Goal: Communication & Community: Ask a question

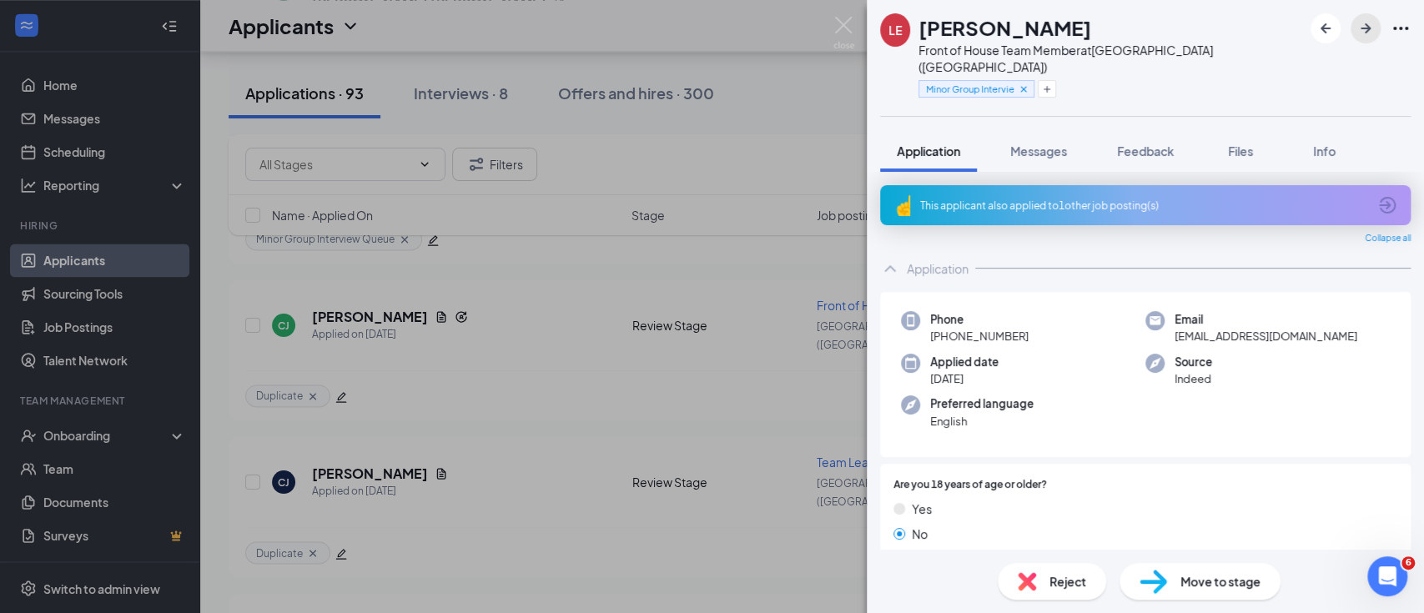
click at [1367, 28] on icon "ArrowRight" at bounding box center [1366, 28] width 10 height 10
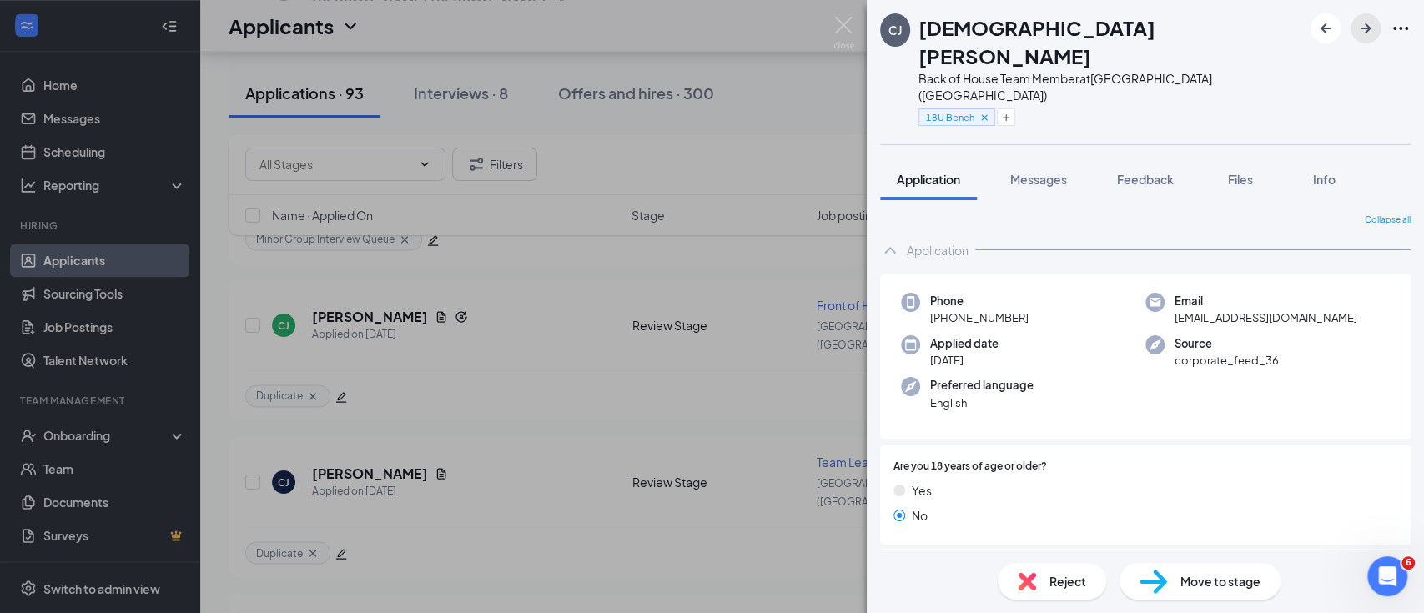
click at [1367, 28] on icon "ArrowRight" at bounding box center [1366, 28] width 10 height 10
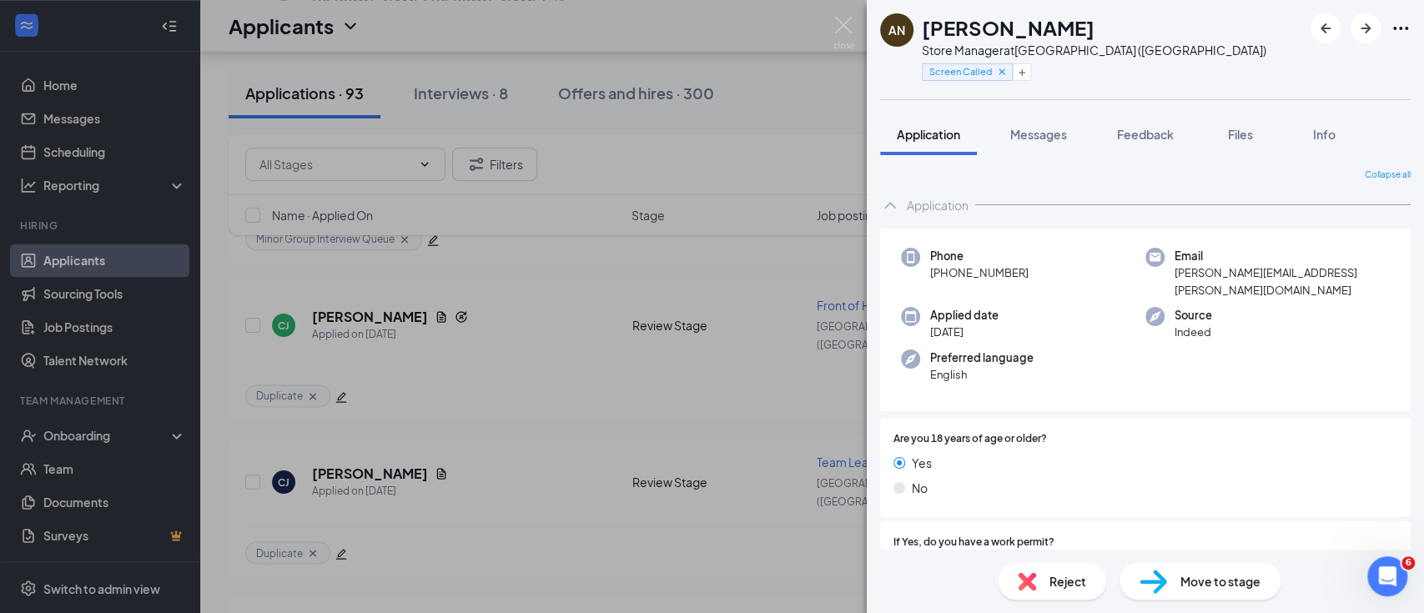
click at [1177, 81] on div "AN [PERSON_NAME] Store Manager at [GEOGRAPHIC_DATA] ([GEOGRAPHIC_DATA]) Screen …" at bounding box center [1145, 49] width 557 height 99
click at [1127, 138] on span "Feedback" at bounding box center [1145, 134] width 57 height 15
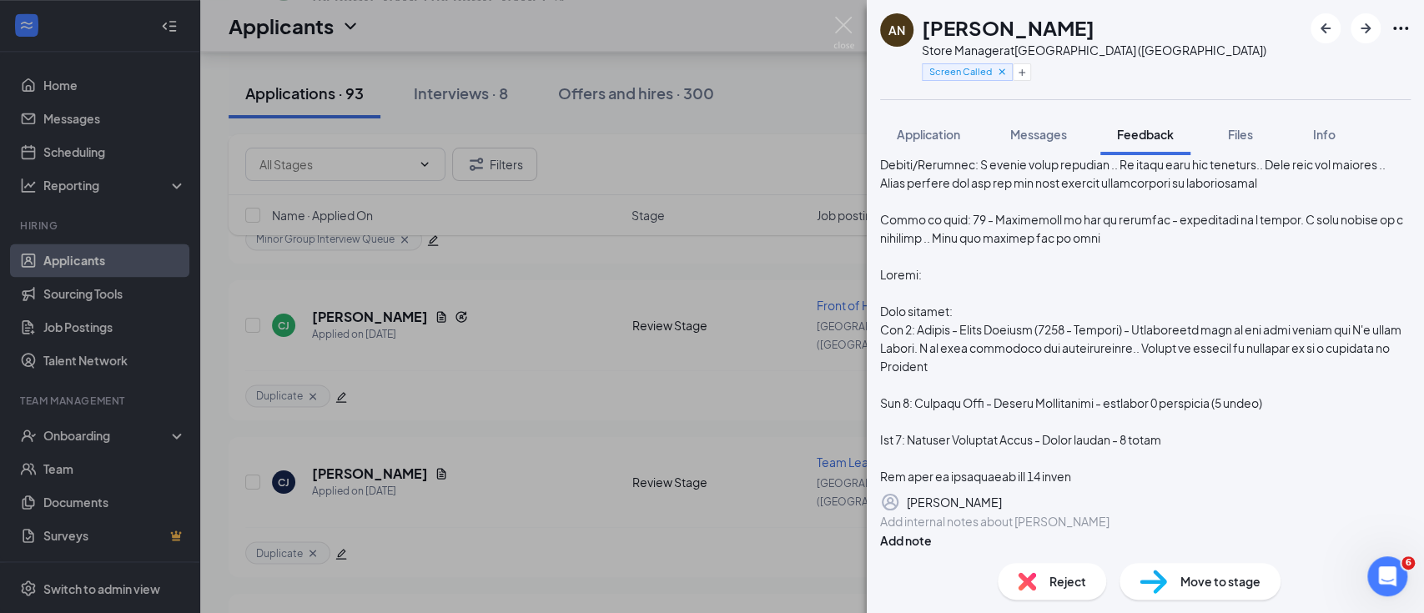
scroll to position [463, 0]
click at [920, 133] on span "Application" at bounding box center [928, 134] width 63 height 15
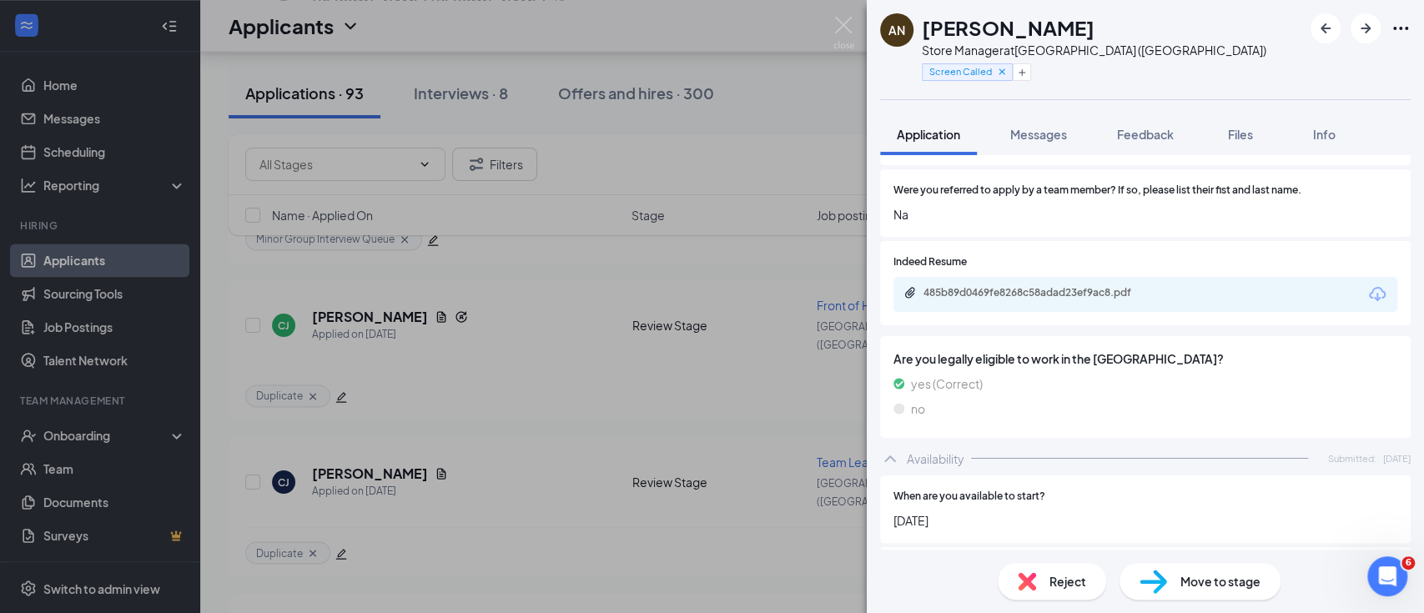
scroll to position [1136, 0]
click at [1368, 31] on icon "ArrowRight" at bounding box center [1366, 28] width 10 height 10
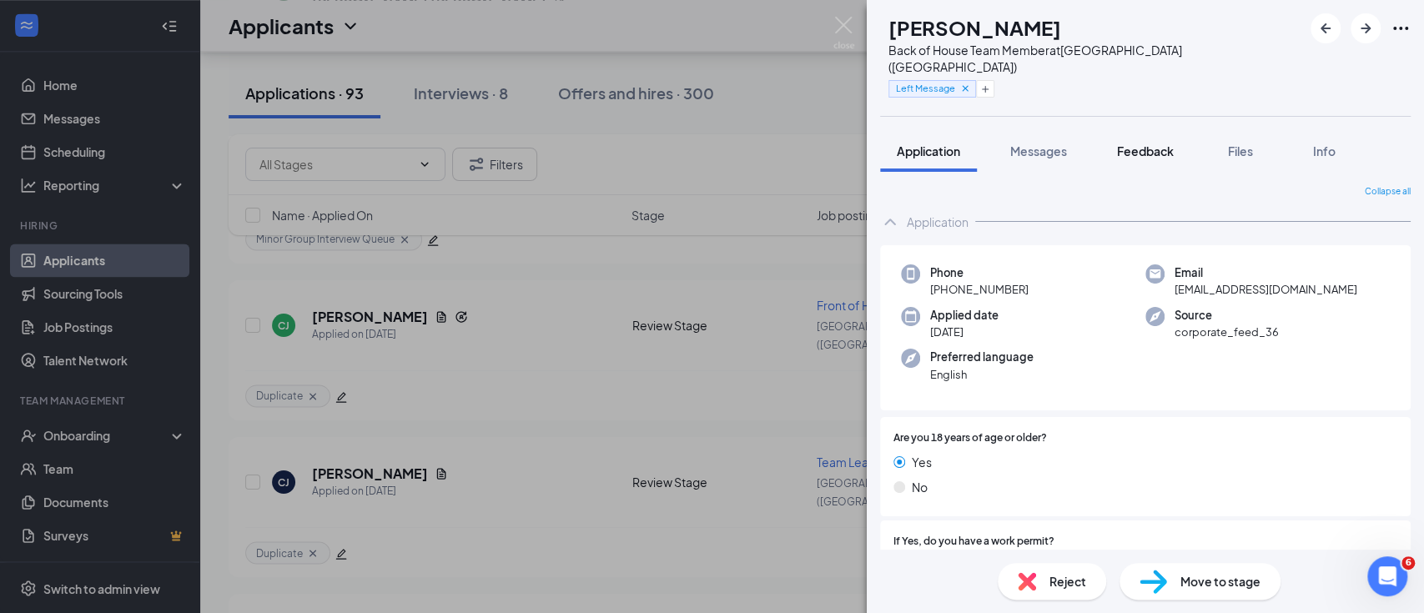
click at [1164, 130] on button "Feedback" at bounding box center [1146, 151] width 90 height 42
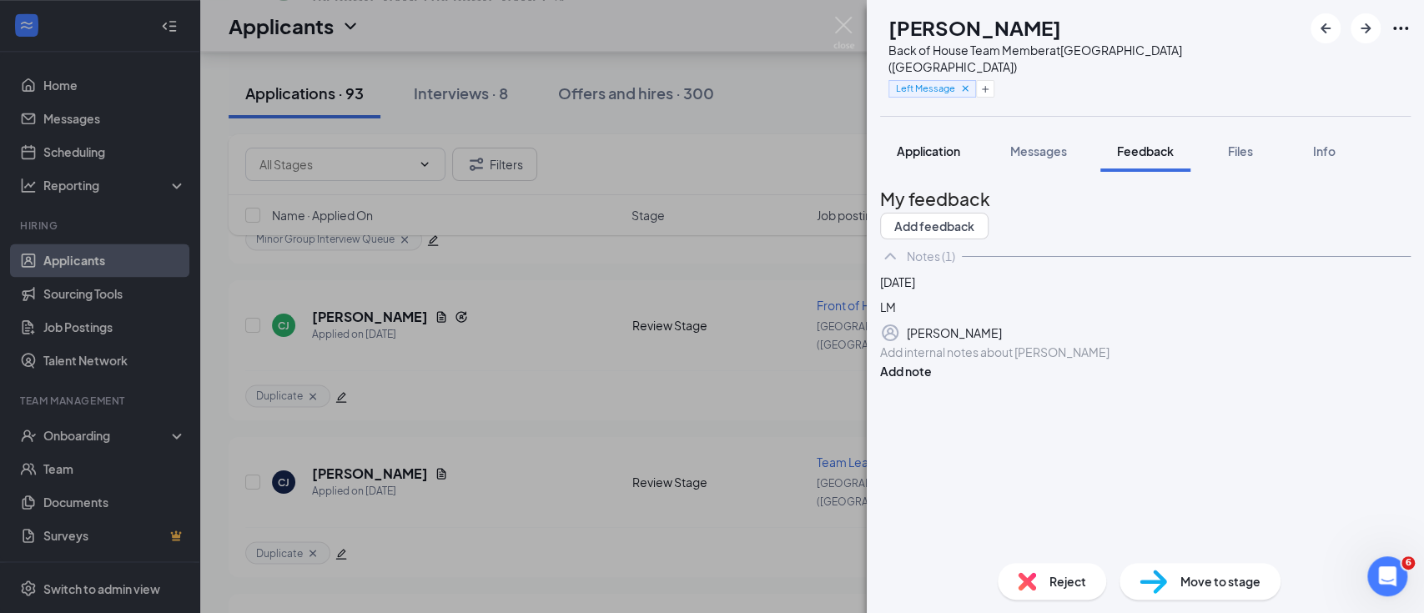
click at [901, 143] on div "Application" at bounding box center [928, 151] width 63 height 17
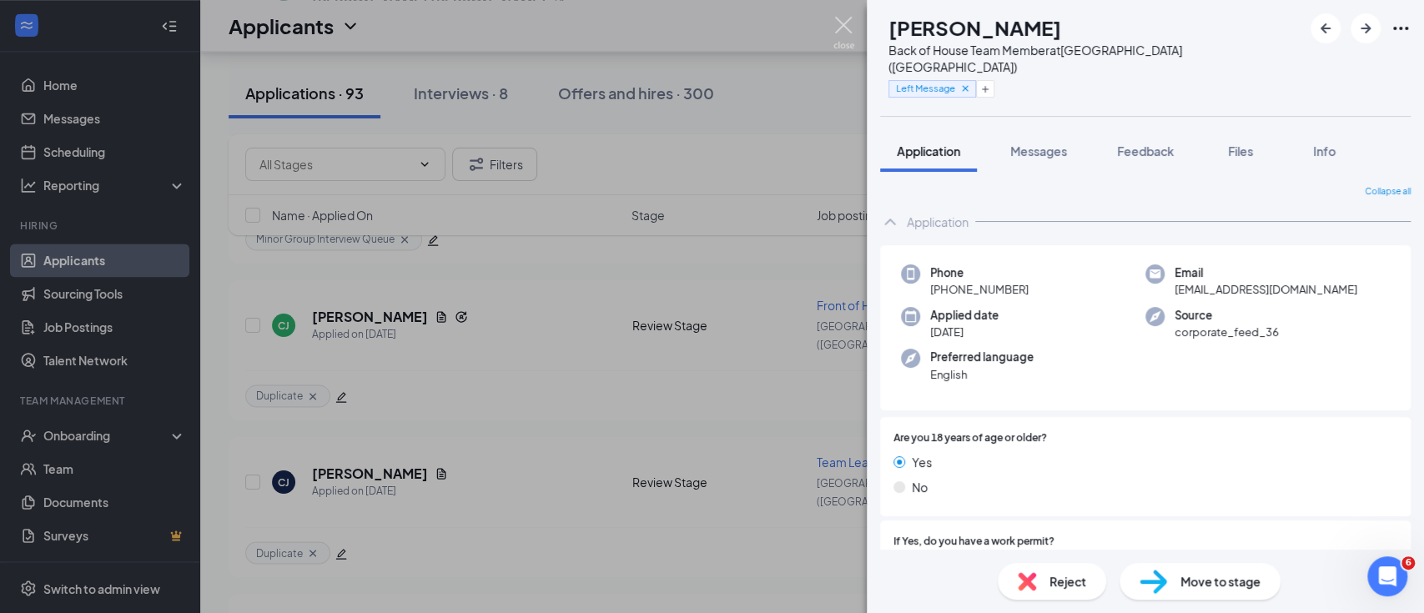
click at [842, 26] on img at bounding box center [844, 33] width 21 height 33
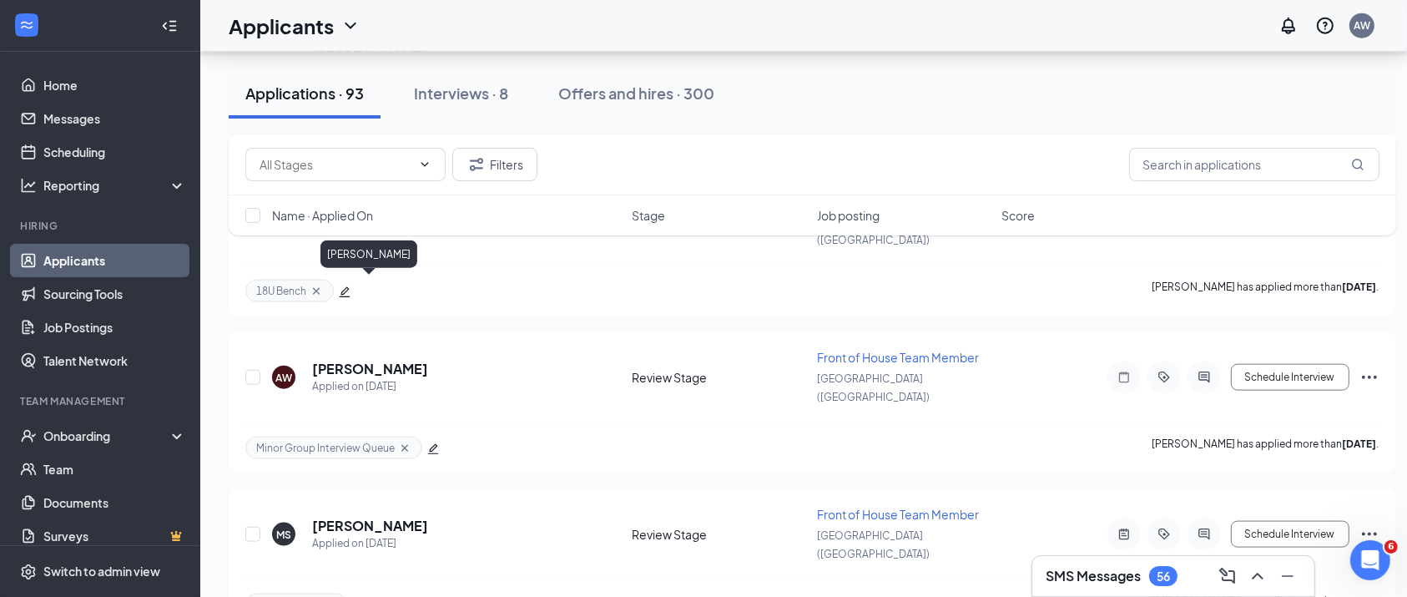
scroll to position [8305, 3]
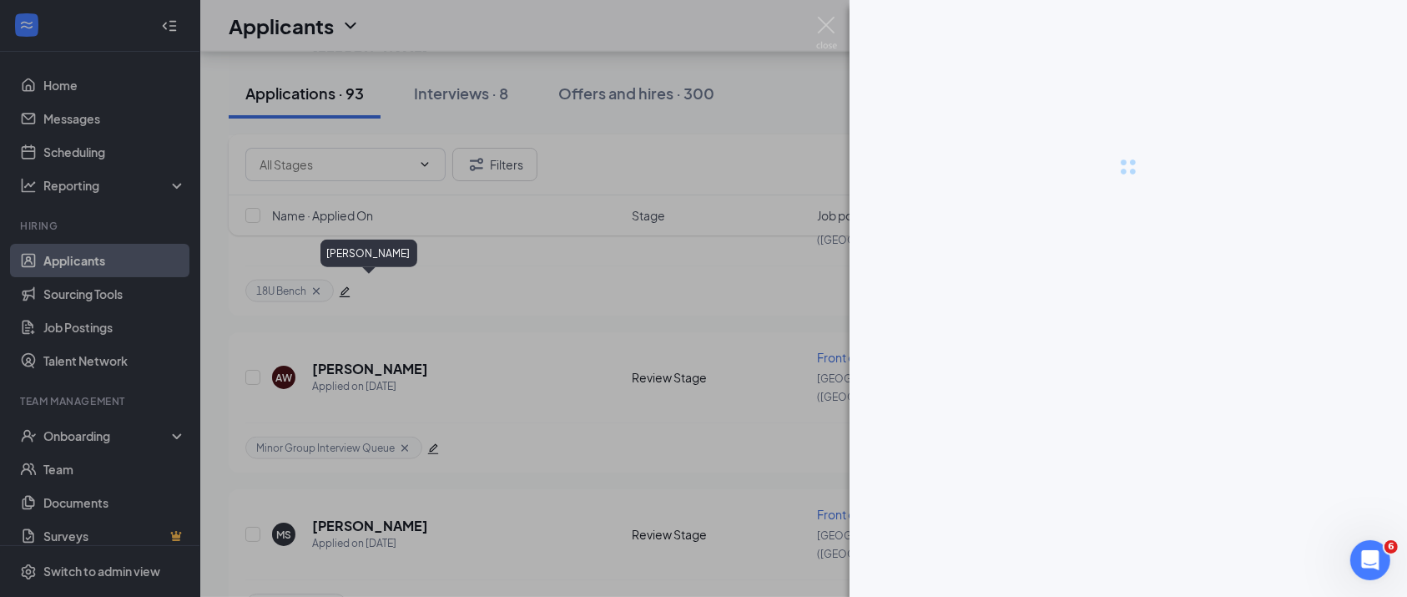
scroll to position [8305, 0]
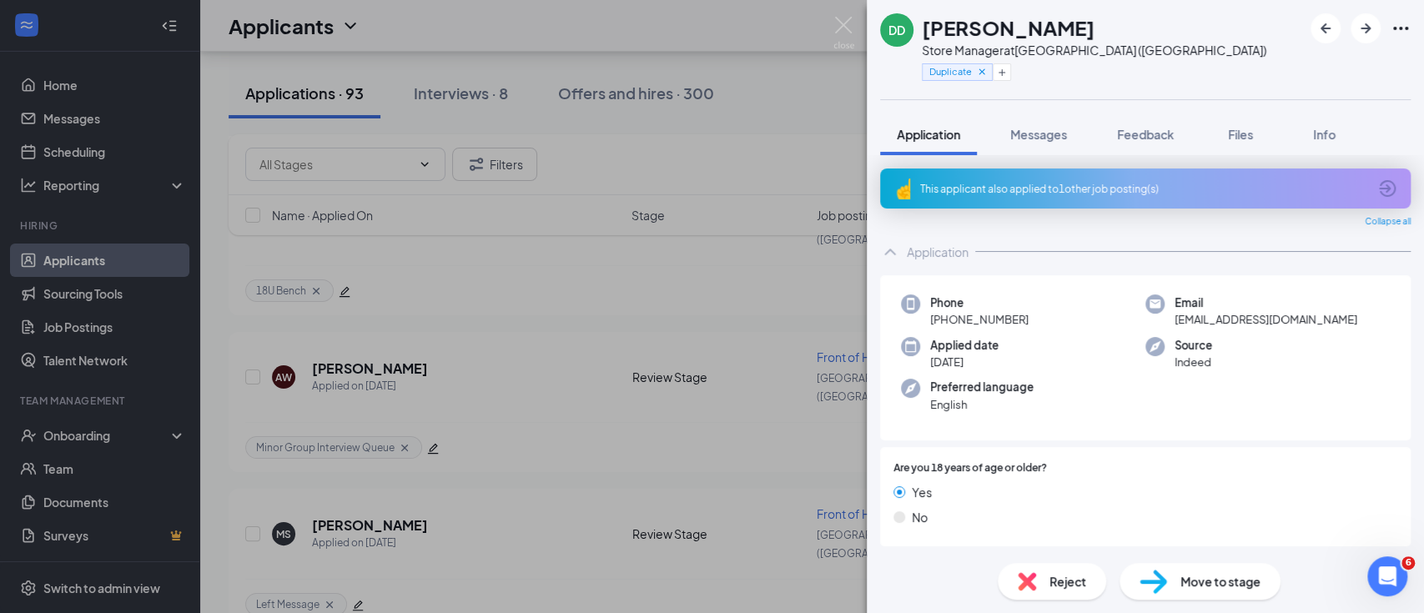
click at [997, 182] on div "This applicant also applied to 1 other job posting(s)" at bounding box center [1143, 189] width 447 height 14
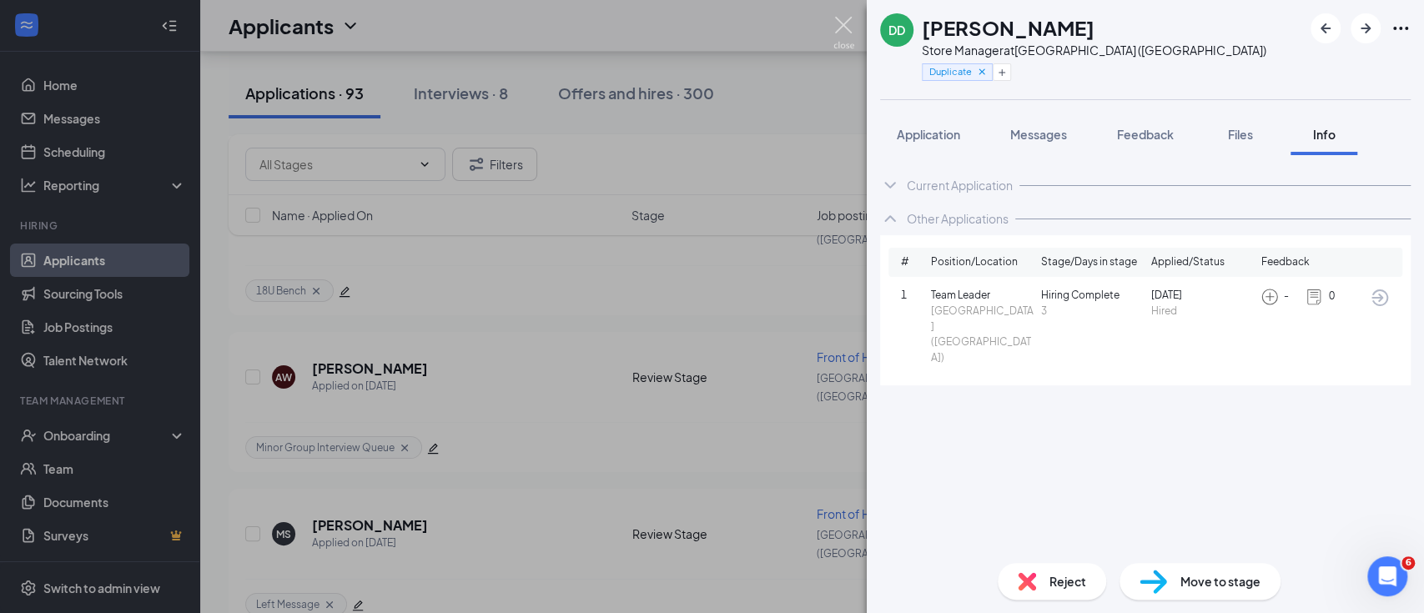
click at [837, 28] on img at bounding box center [844, 33] width 21 height 33
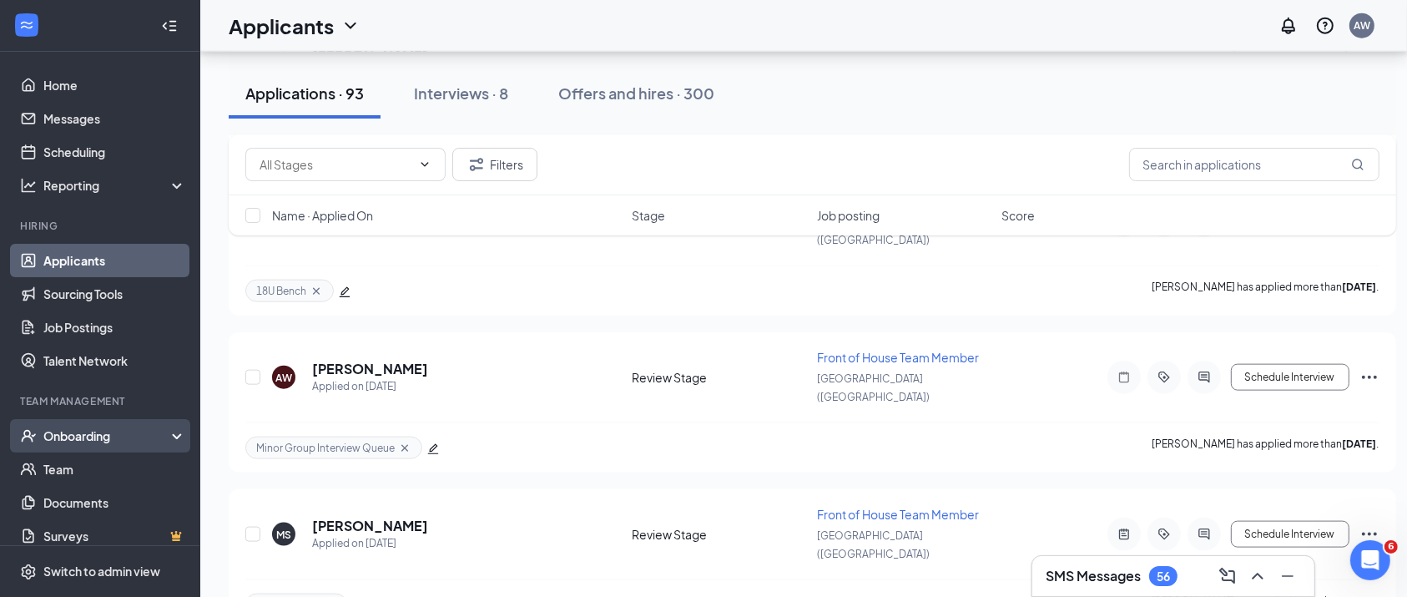
click at [154, 427] on div "Onboarding" at bounding box center [107, 435] width 129 height 17
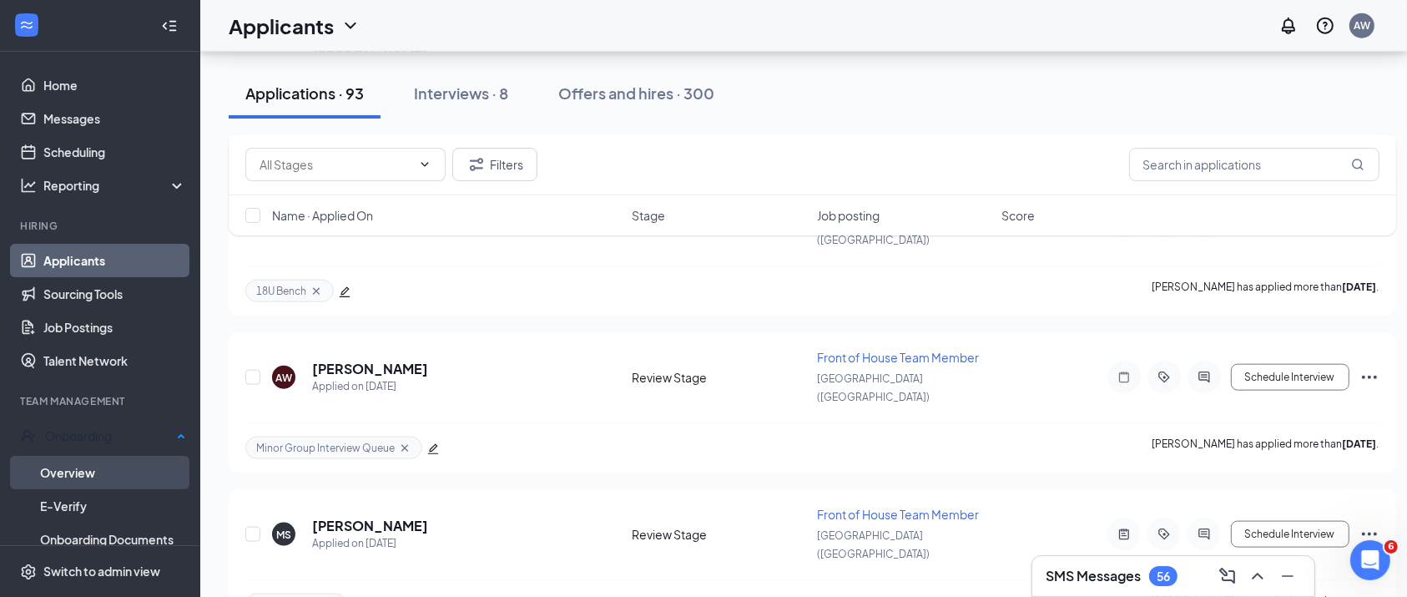
click at [111, 461] on link "Overview" at bounding box center [113, 472] width 146 height 33
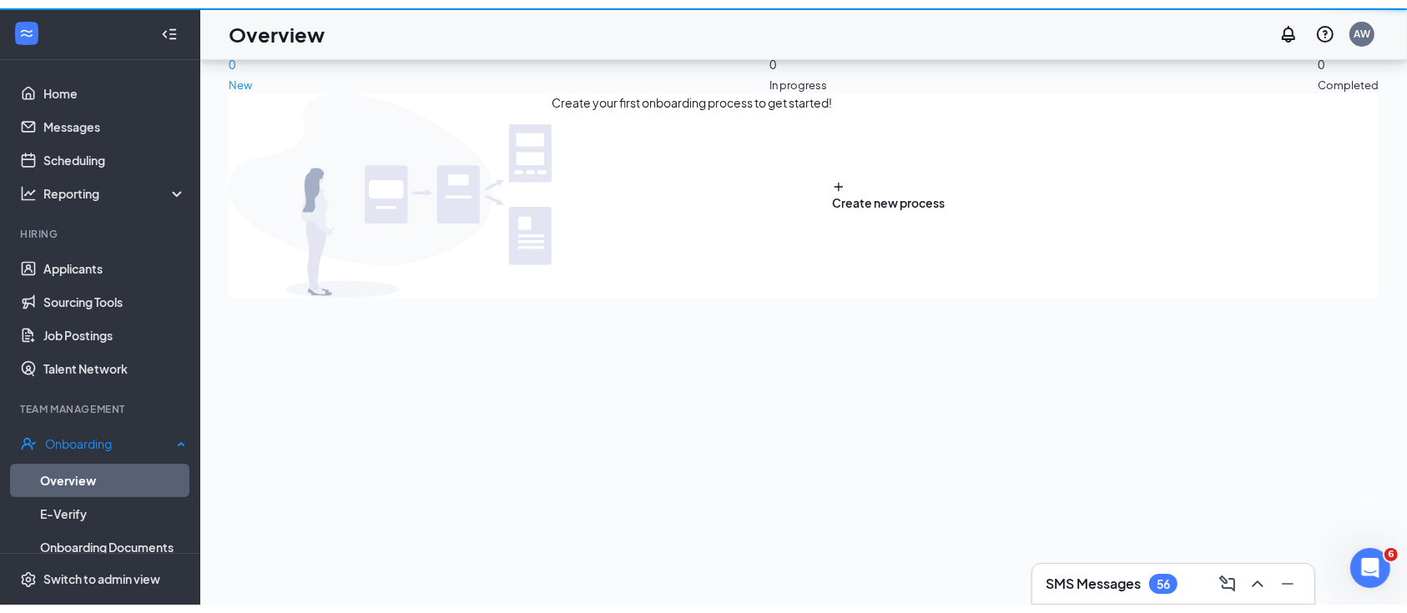
scroll to position [74, 0]
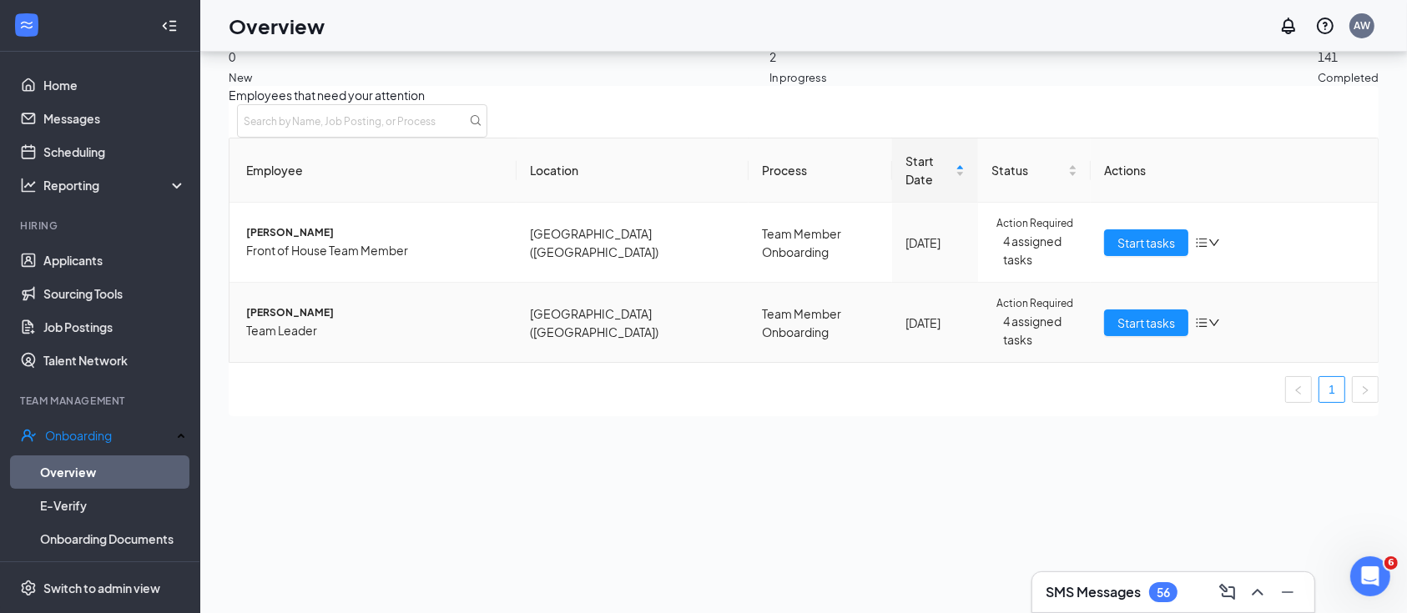
click at [300, 305] on span "[PERSON_NAME]" at bounding box center [374, 313] width 257 height 16
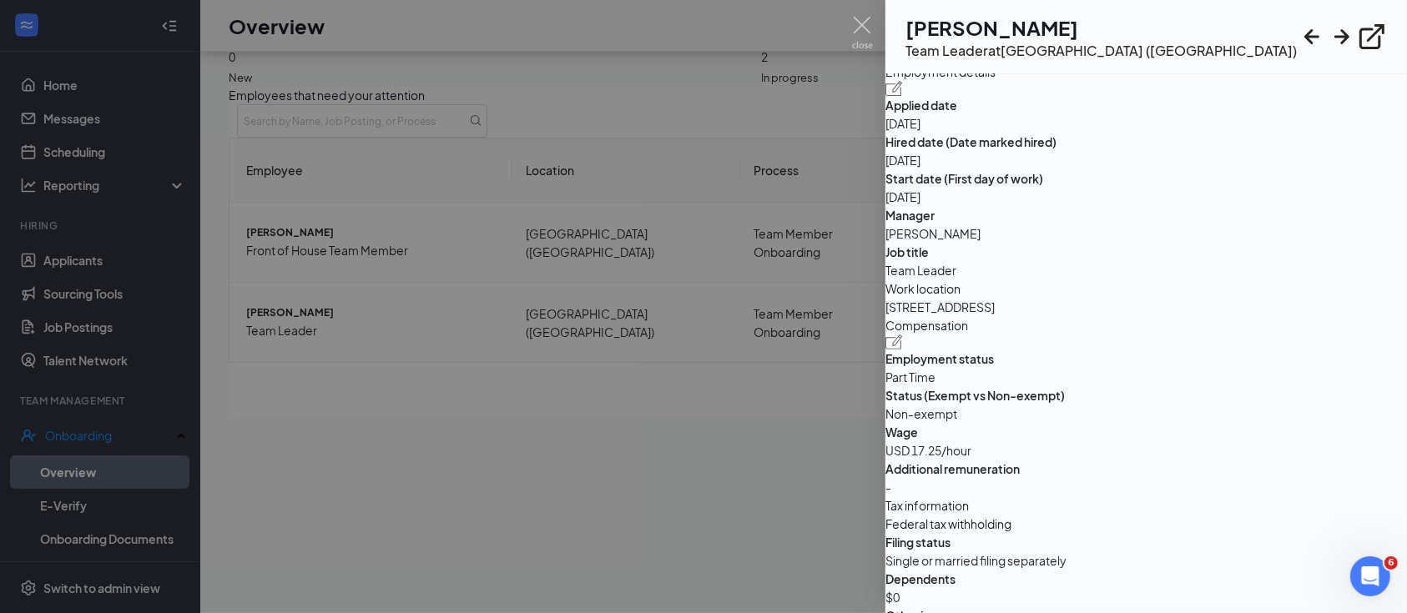
scroll to position [675, 0]
click at [903, 97] on img at bounding box center [894, 89] width 18 height 15
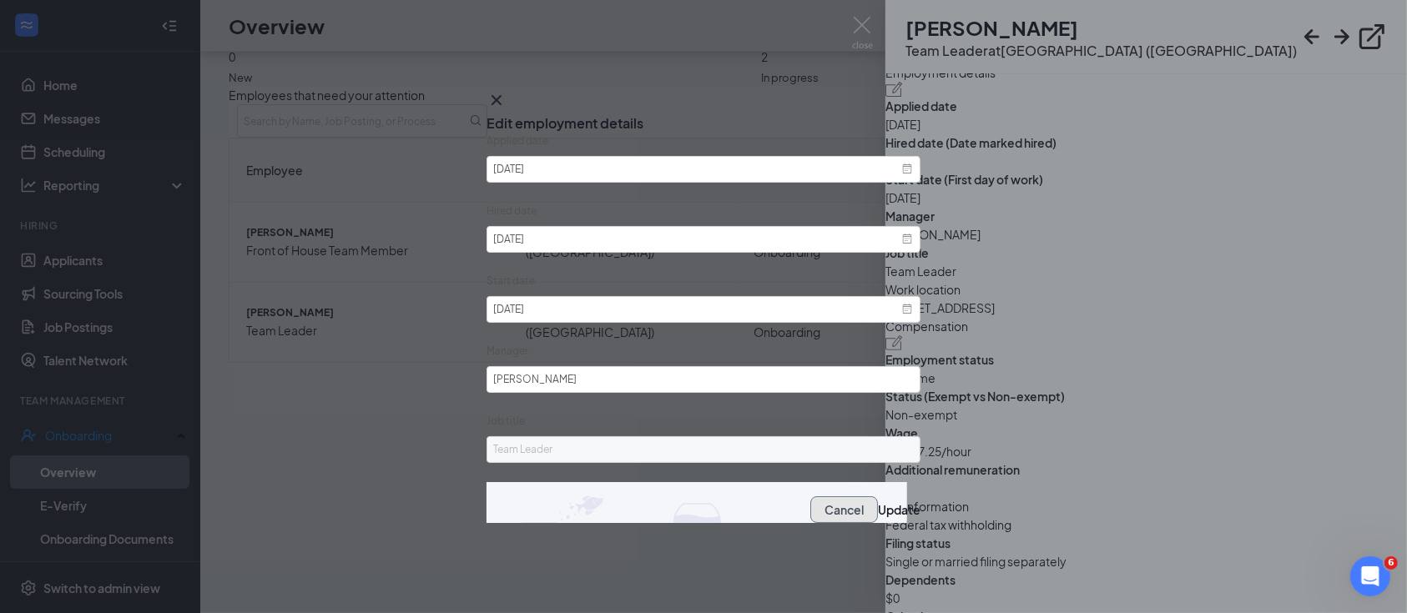
click at [810, 522] on button "Cancel" at bounding box center [844, 510] width 68 height 27
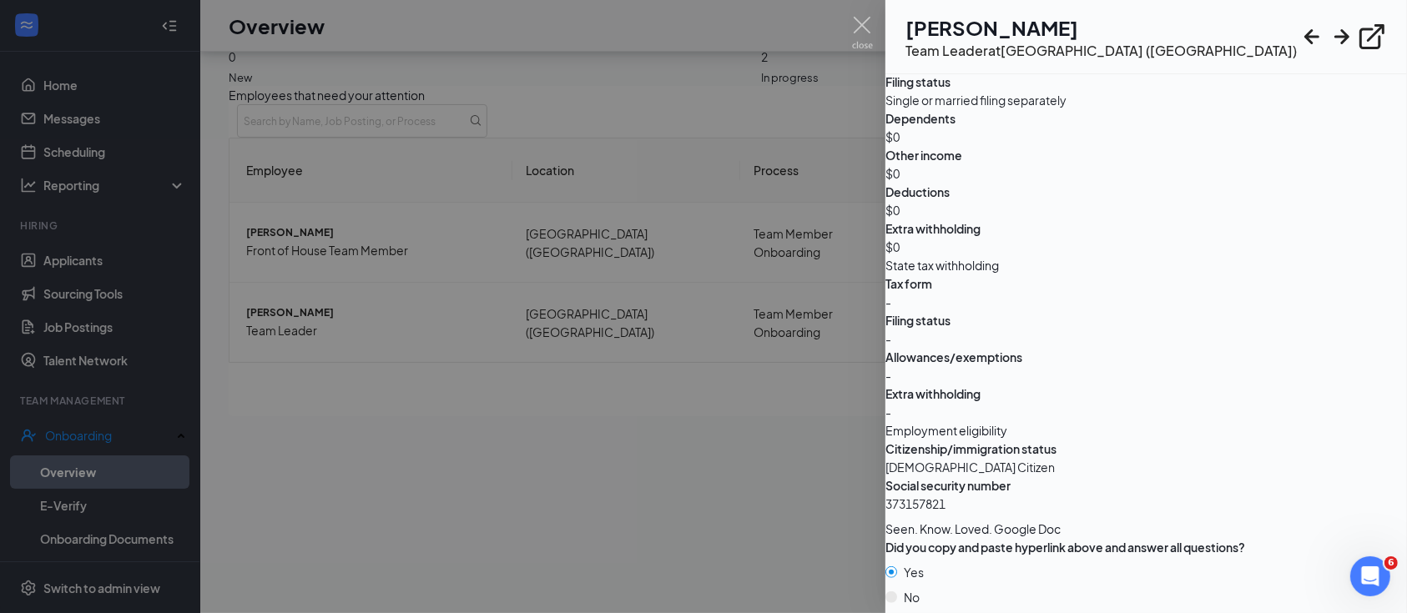
scroll to position [1265, 0]
click at [1368, 574] on icon "Open Intercom Messenger" at bounding box center [1368, 575] width 28 height 28
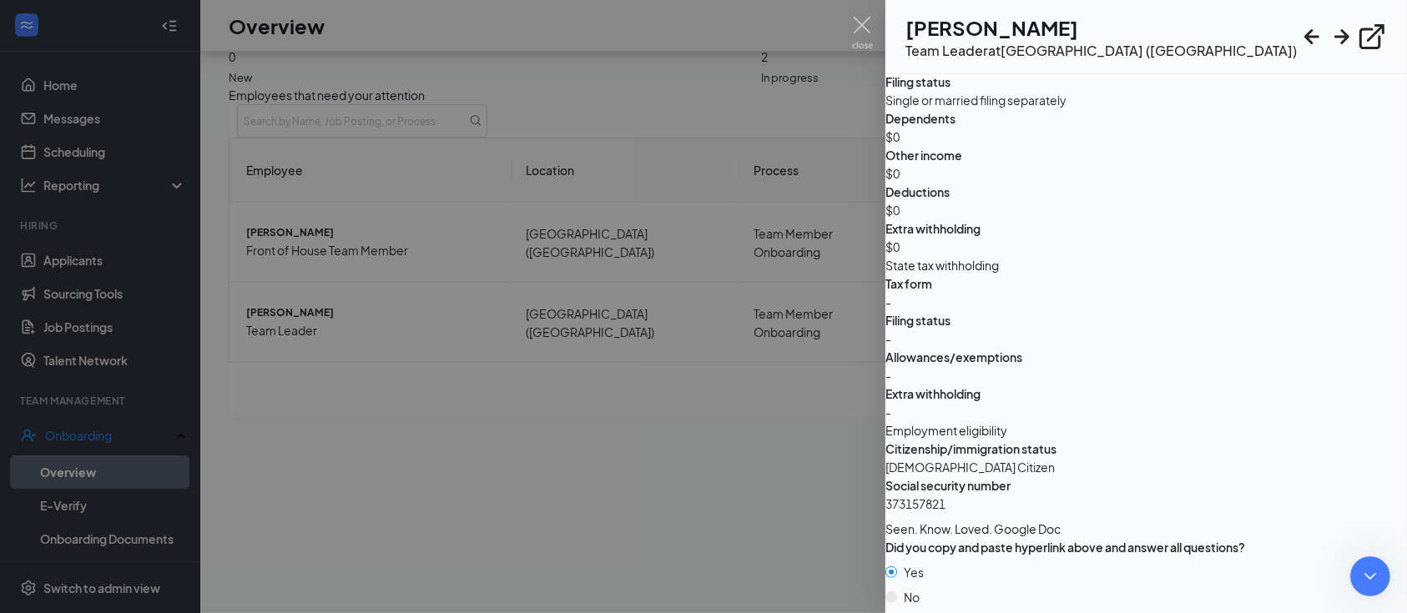
type textarea "Hello, [PERSON_NAME] is in onboarding but I forgot to switch his title to "Team…"
click at [864, 28] on img at bounding box center [862, 33] width 21 height 33
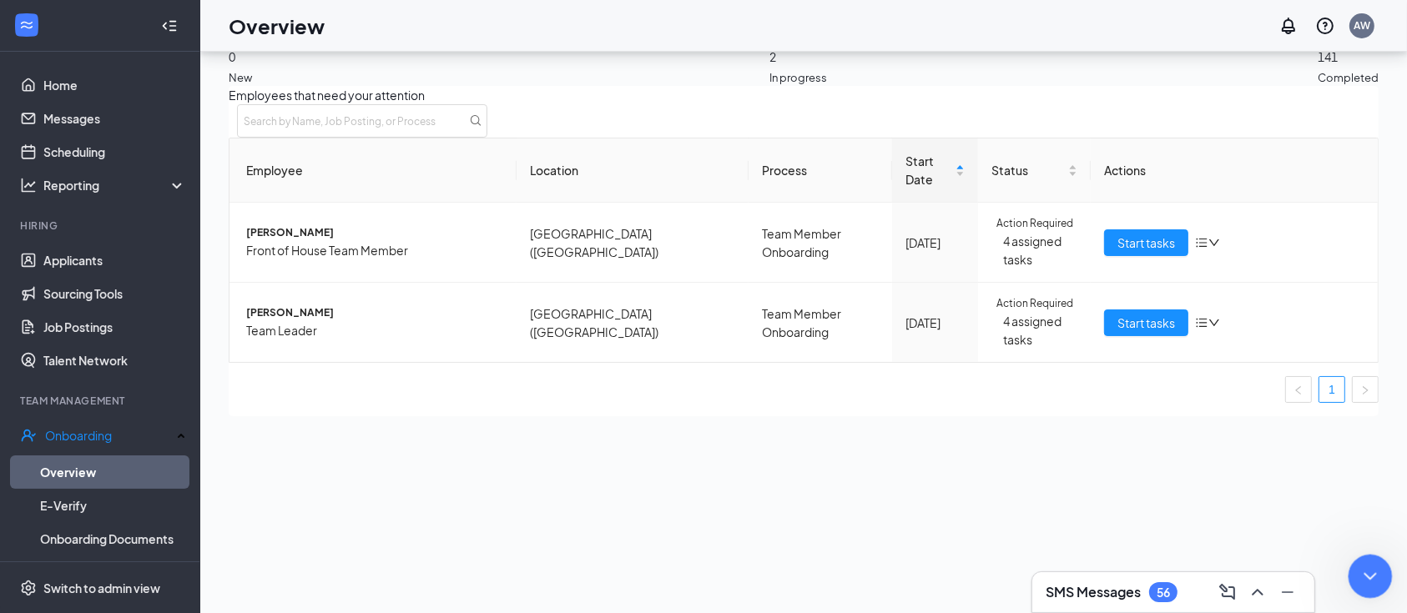
click at [1369, 566] on icon "Close Intercom Messenger" at bounding box center [1368, 574] width 20 height 20
click at [44, 154] on link "Scheduling" at bounding box center [114, 151] width 143 height 33
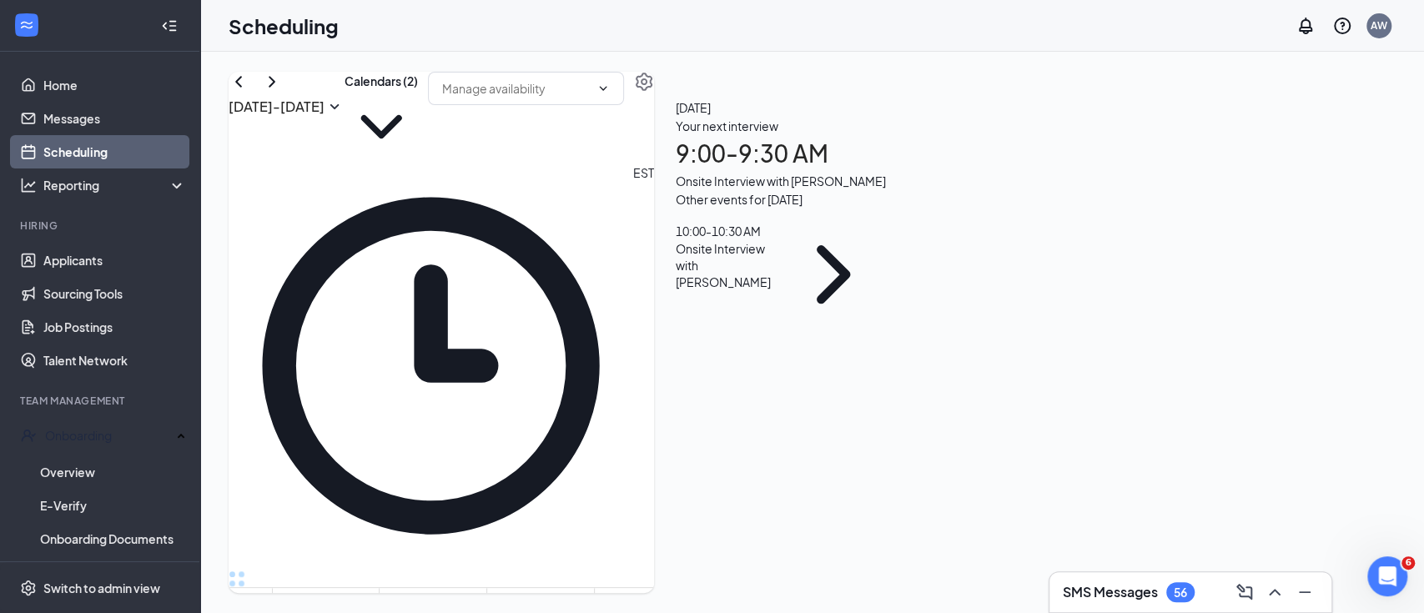
scroll to position [724, 0]
click at [418, 123] on button "Calendars (2)" at bounding box center [381, 118] width 73 height 92
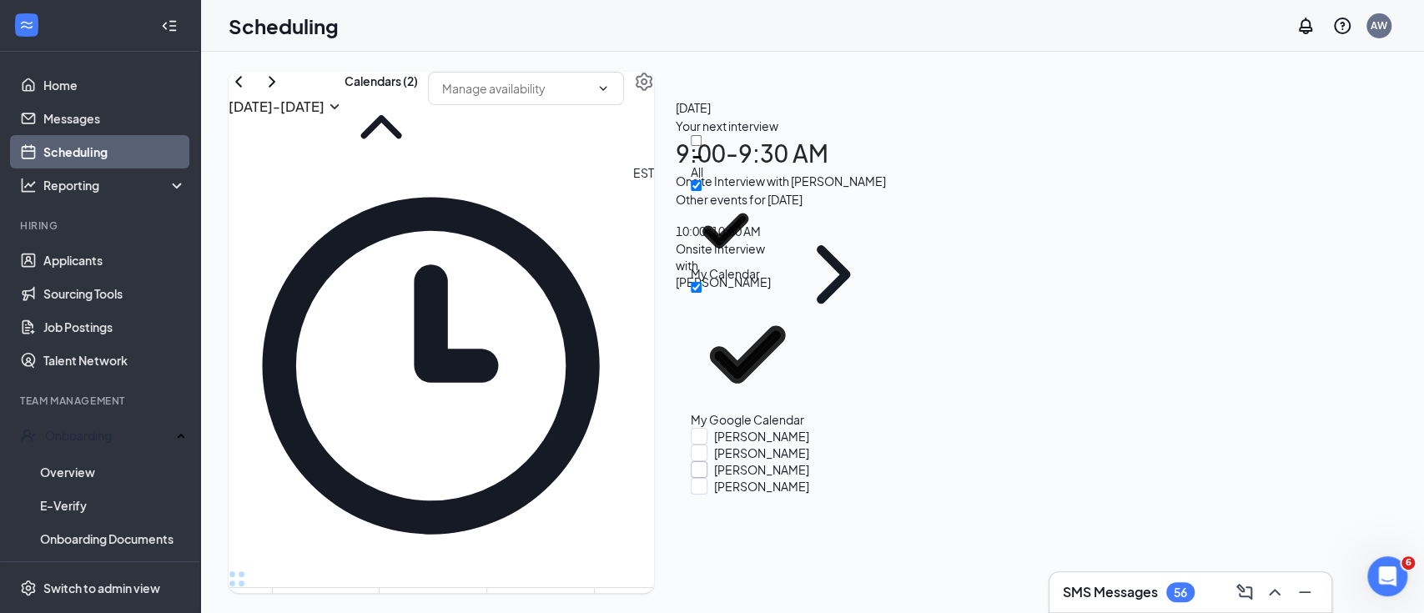
click at [715, 461] on input "[PERSON_NAME]" at bounding box center [750, 469] width 118 height 17
checkbox input "true"
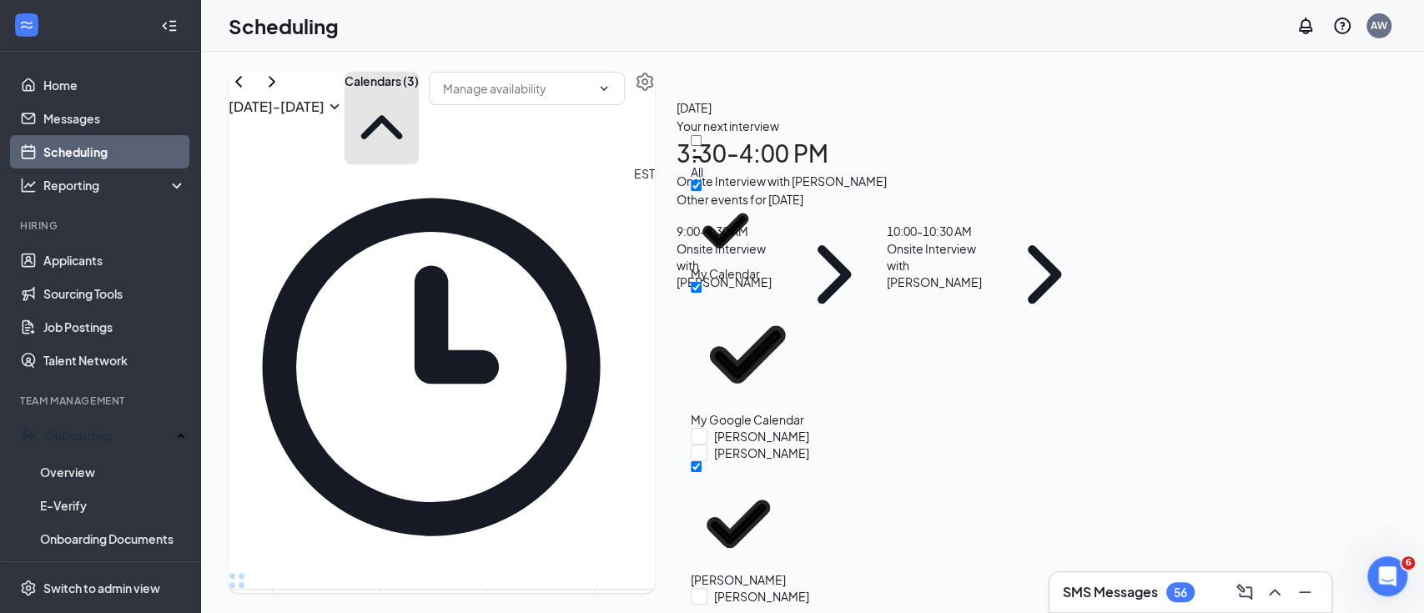
click at [419, 105] on button "Calendars (3)" at bounding box center [382, 118] width 74 height 93
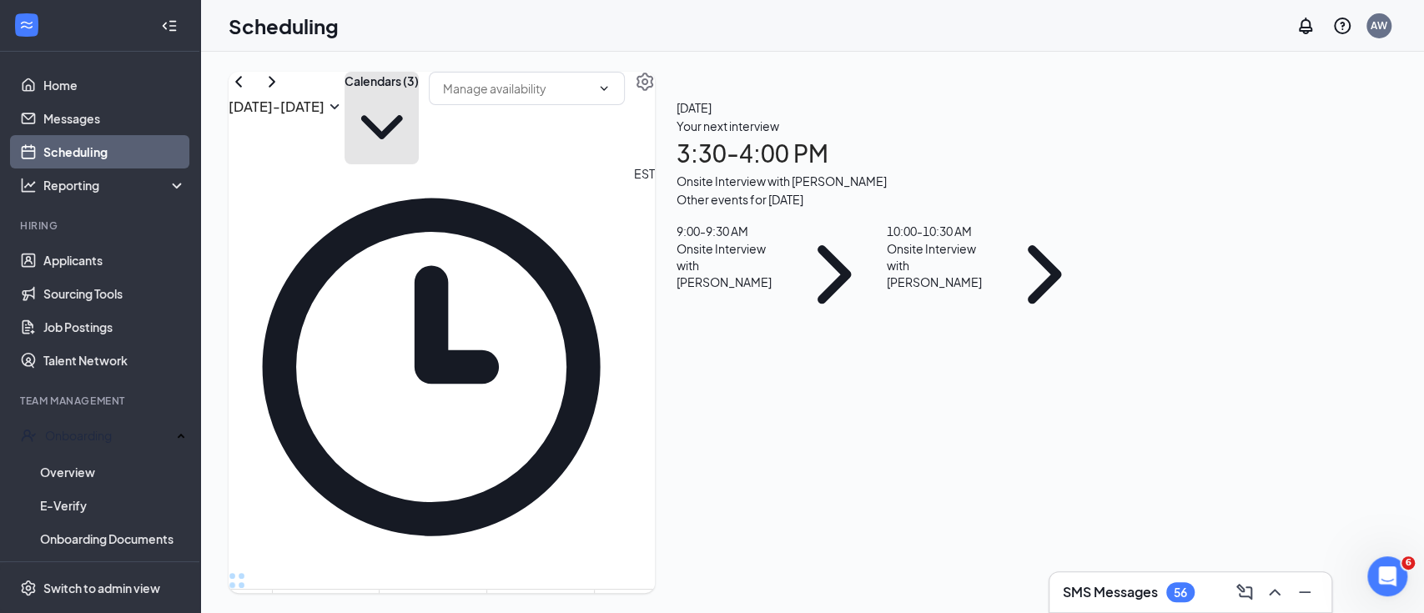
scroll to position [1485, 0]
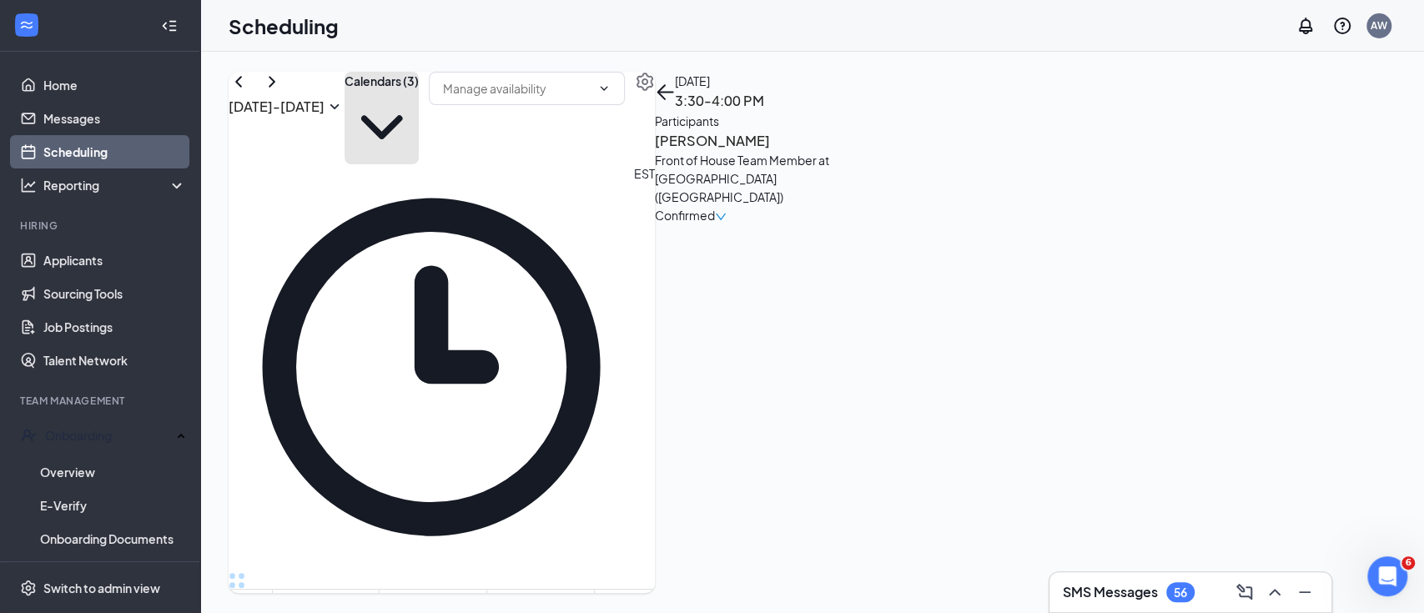
scroll to position [1240, 0]
click at [580, 104] on div "[DATE] - [DATE] Calendars (3)" at bounding box center [442, 118] width 426 height 93
